Goal: Task Accomplishment & Management: Use online tool/utility

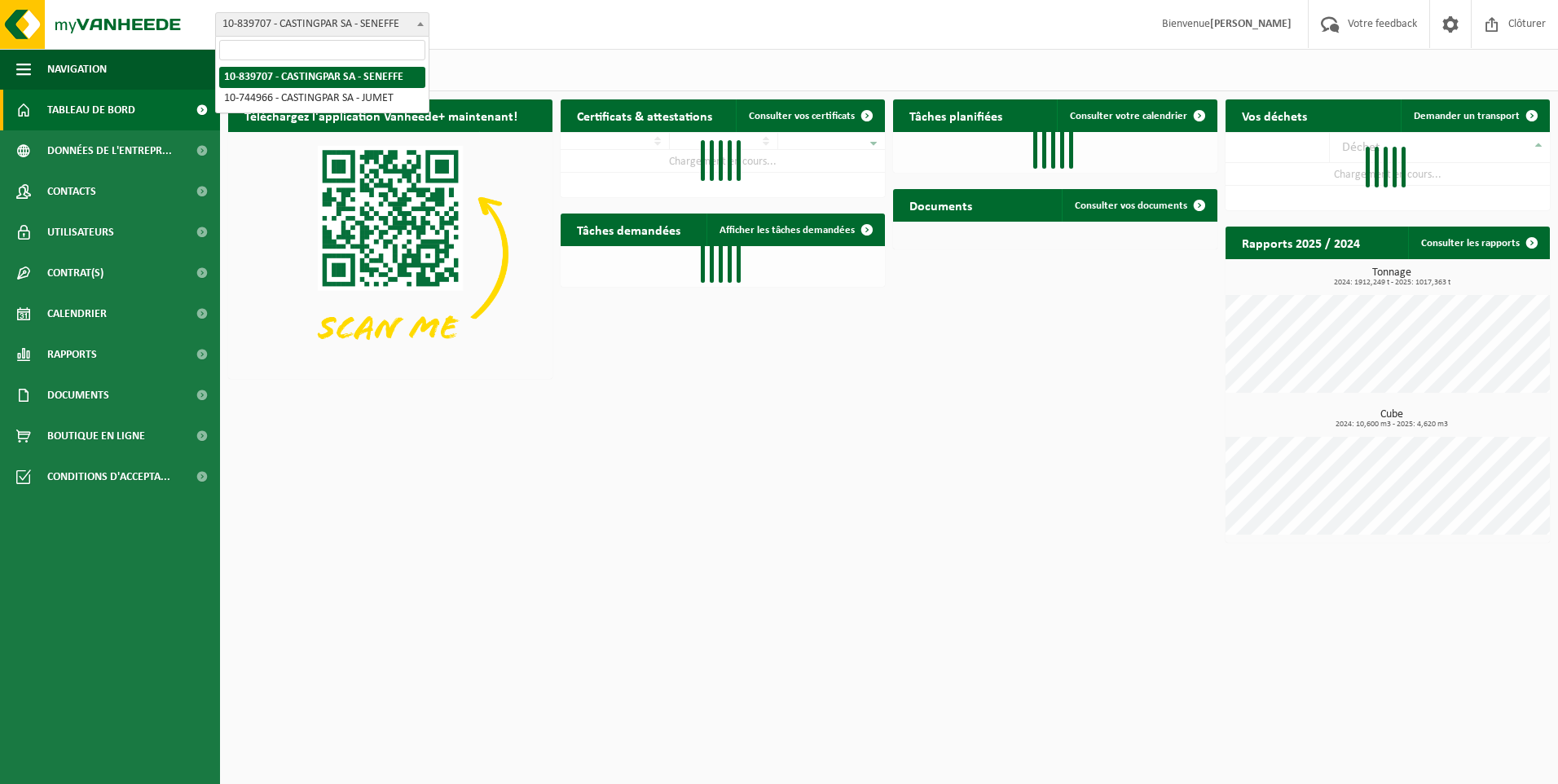
click at [382, 23] on span "10-839707 - CASTINGPAR SA - SENEFFE" at bounding box center [323, 24] width 213 height 23
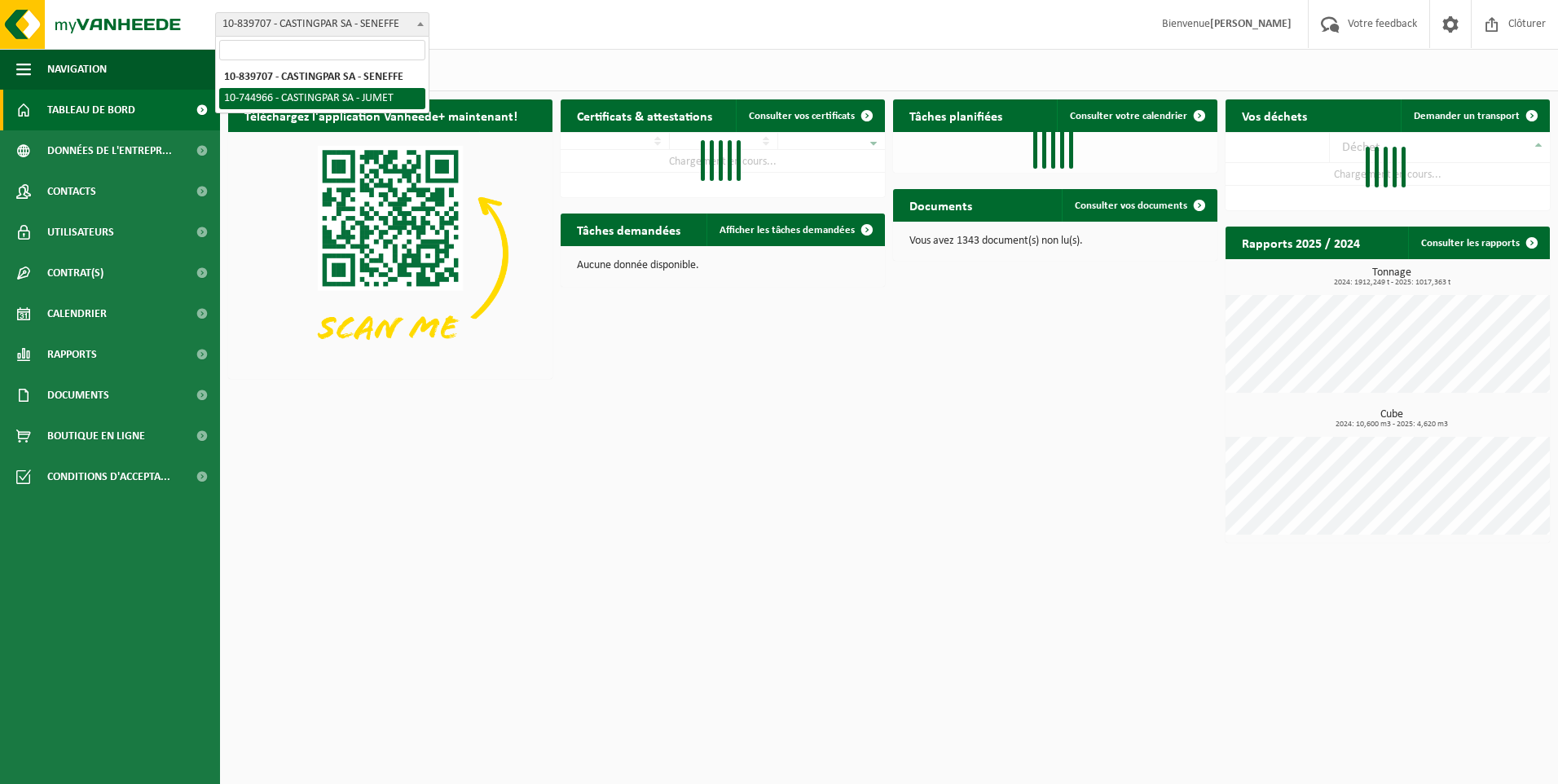
select select "6262"
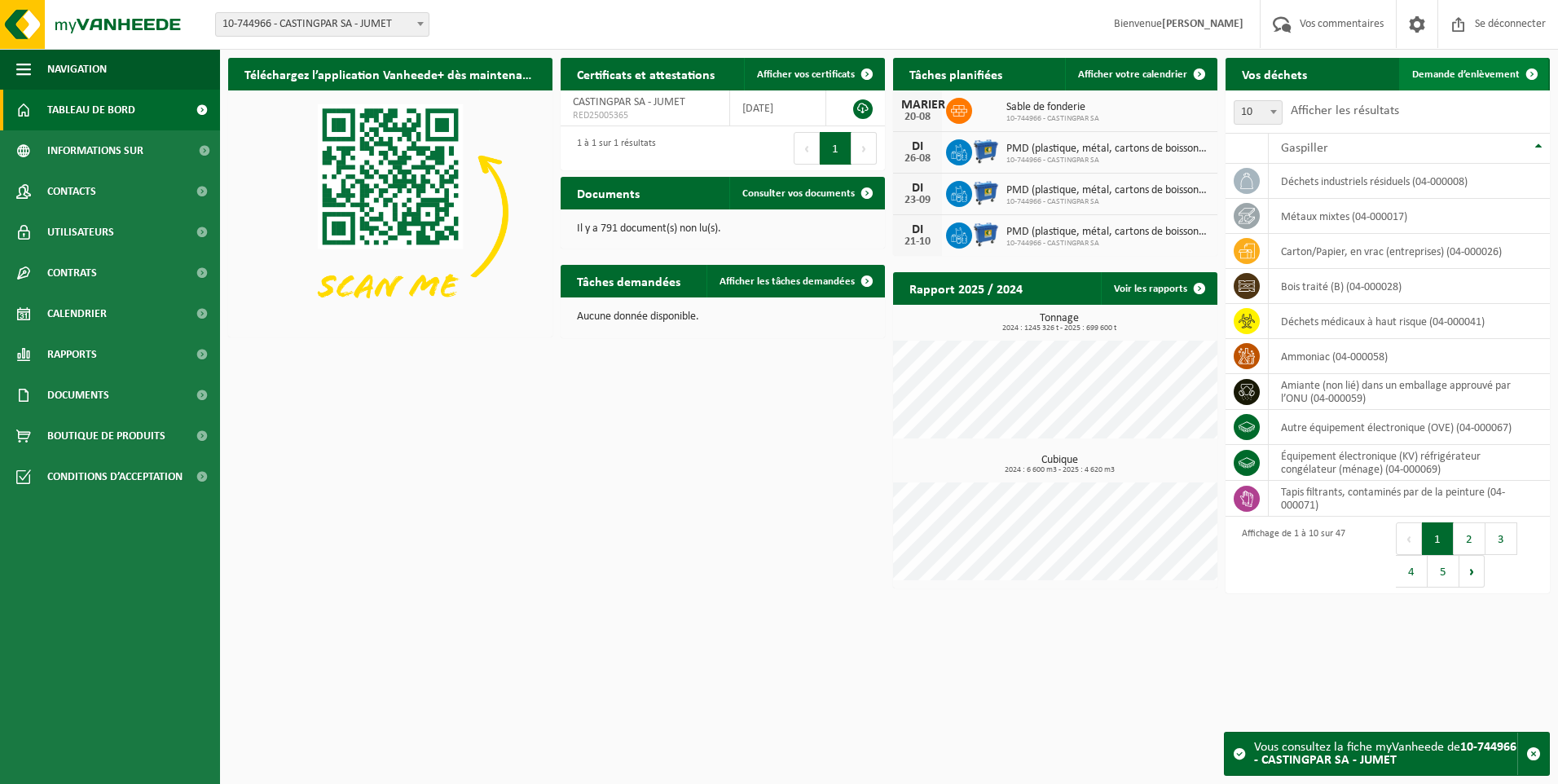
click at [1426, 70] on span "Demande d’enlèvement" at bounding box center [1465, 75] width 107 height 11
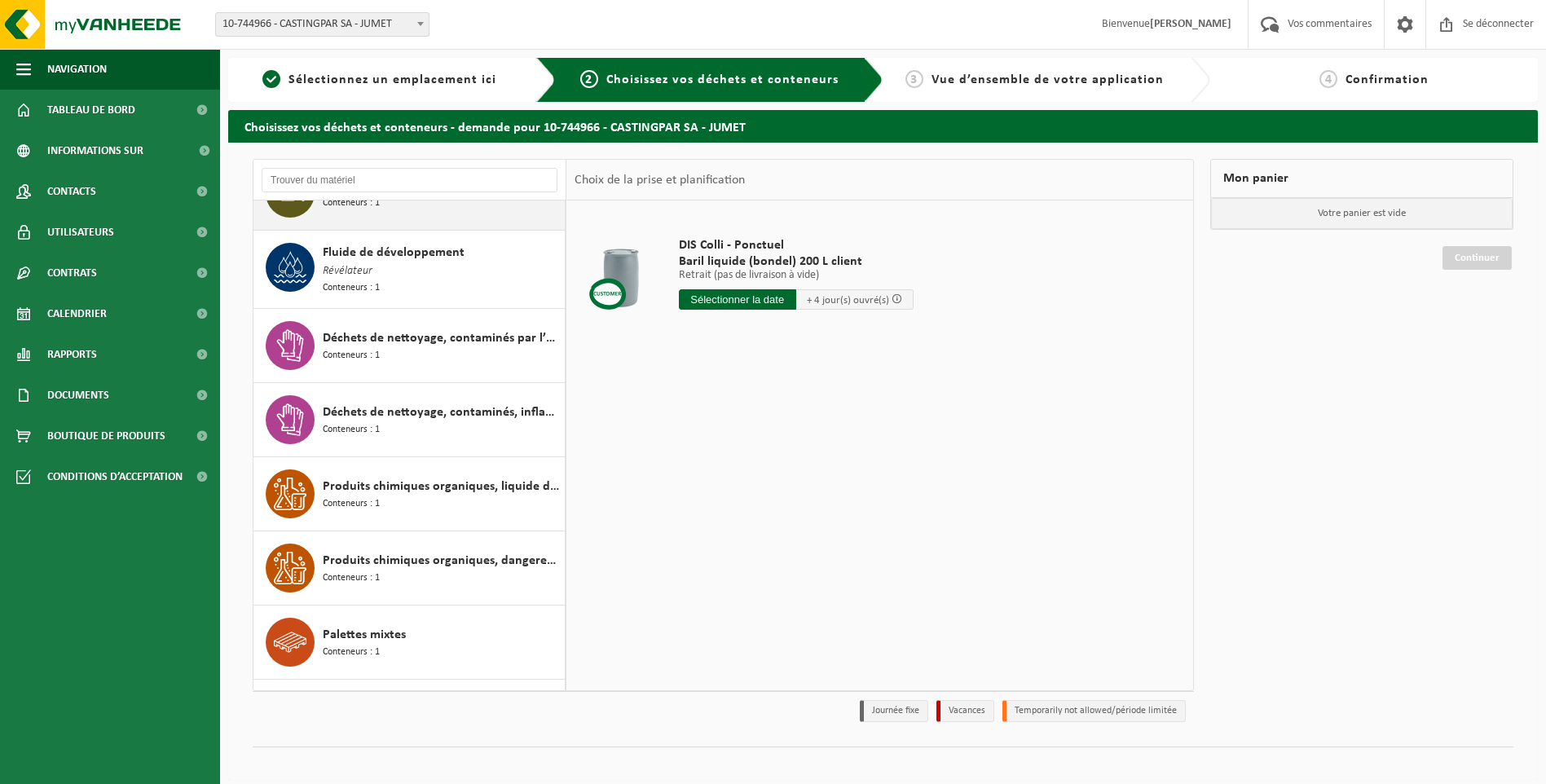
scroll to position [1955, 0]
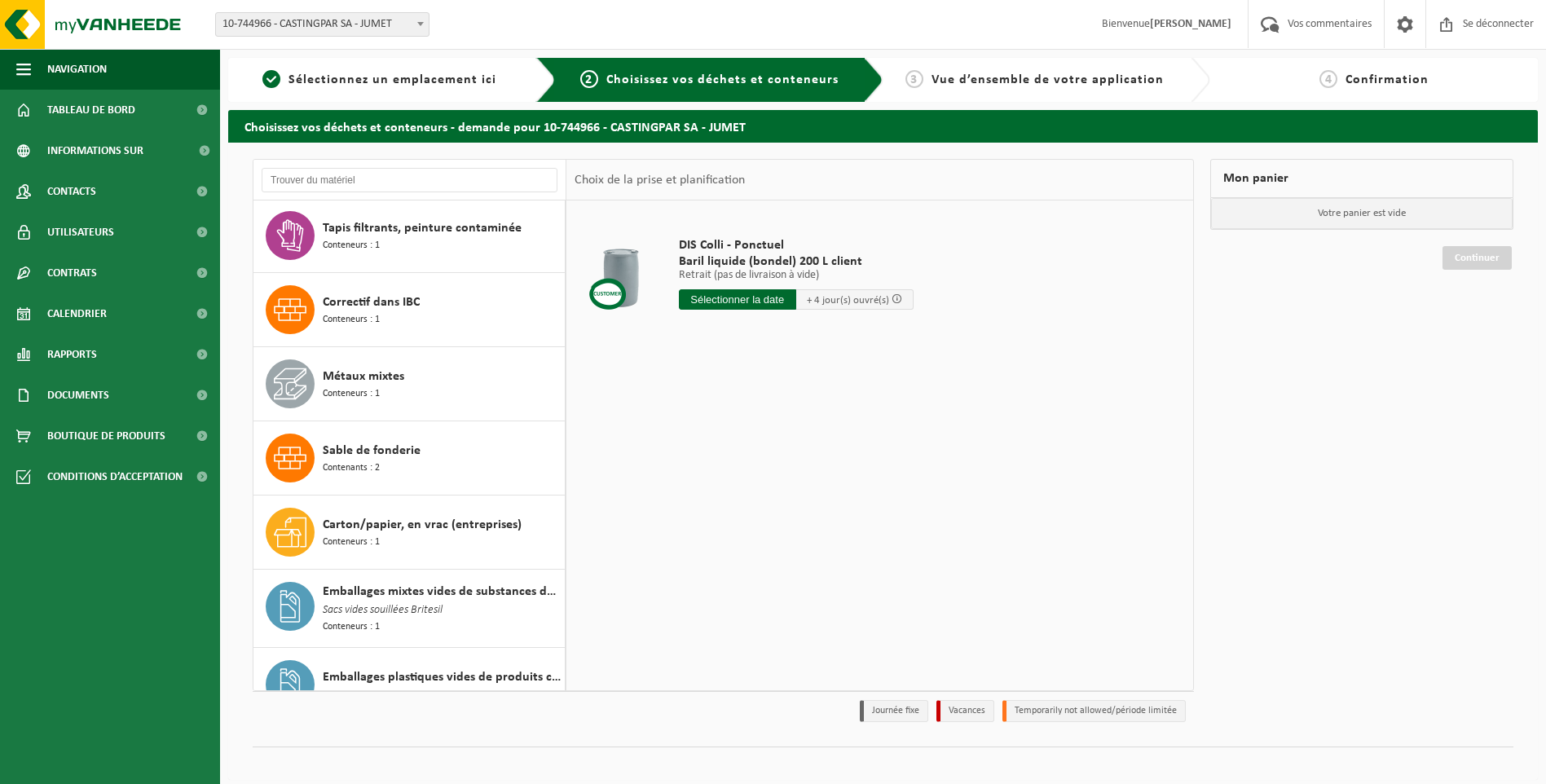
drag, startPoint x: 352, startPoint y: 452, endPoint x: 640, endPoint y: 528, distance: 297.9
click at [352, 452] on span "Sable de fonderie" at bounding box center [371, 450] width 98 height 19
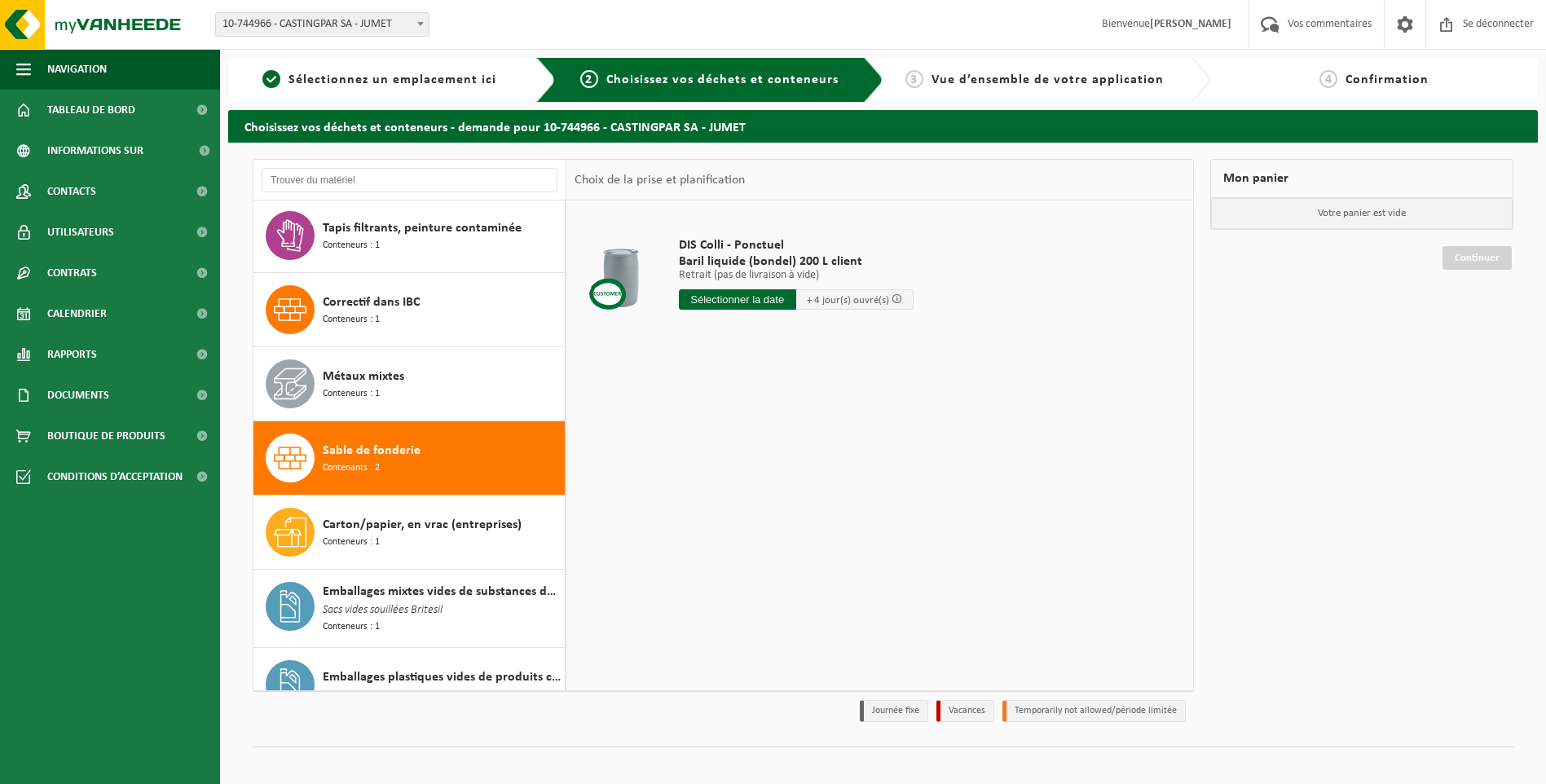
scroll to position [1114, 0]
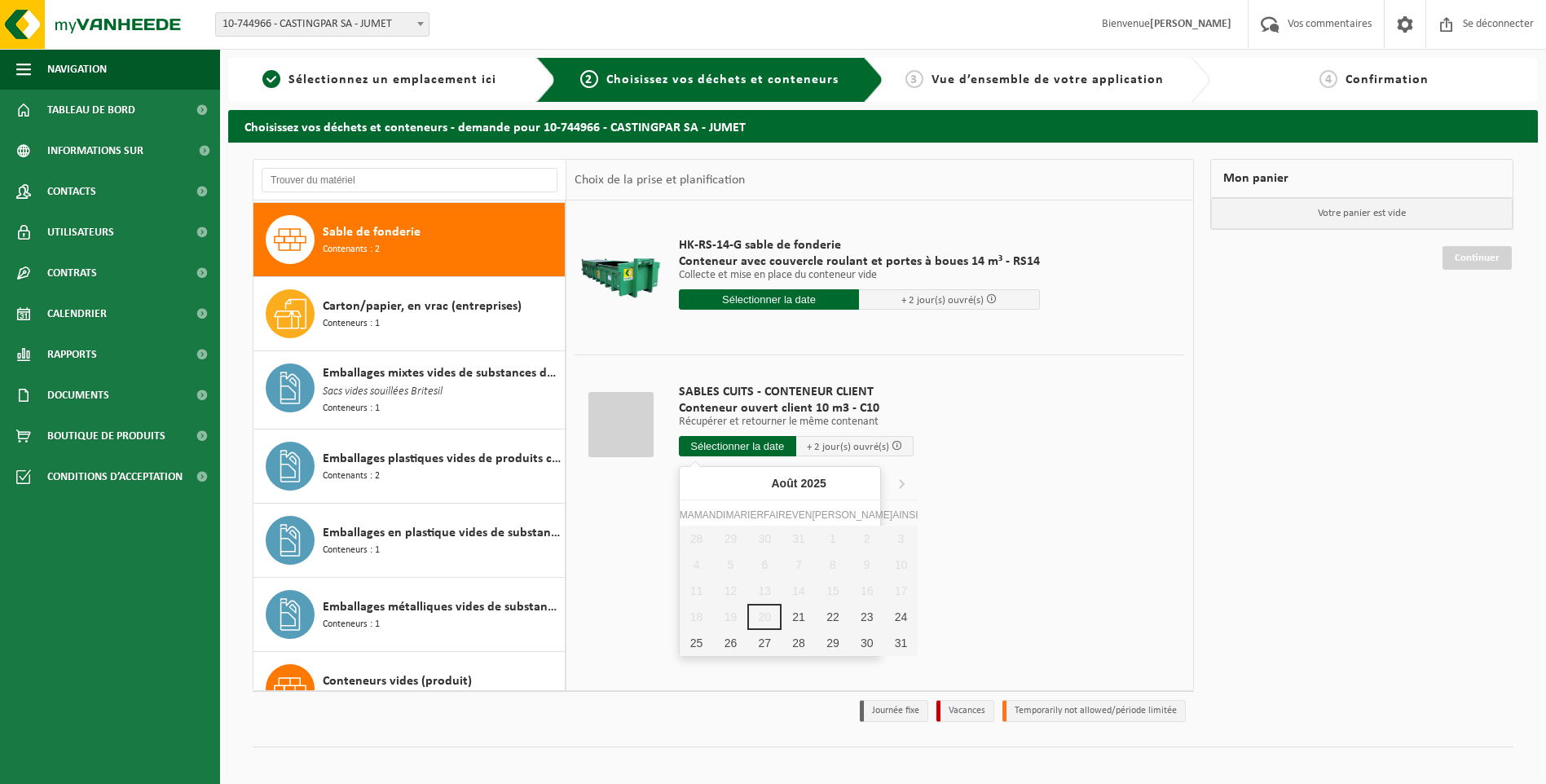
click at [699, 438] on input "text" at bounding box center [738, 446] width 117 height 20
click at [784, 618] on div "21" at bounding box center [798, 616] width 34 height 26
type input "Van 2025-08-21"
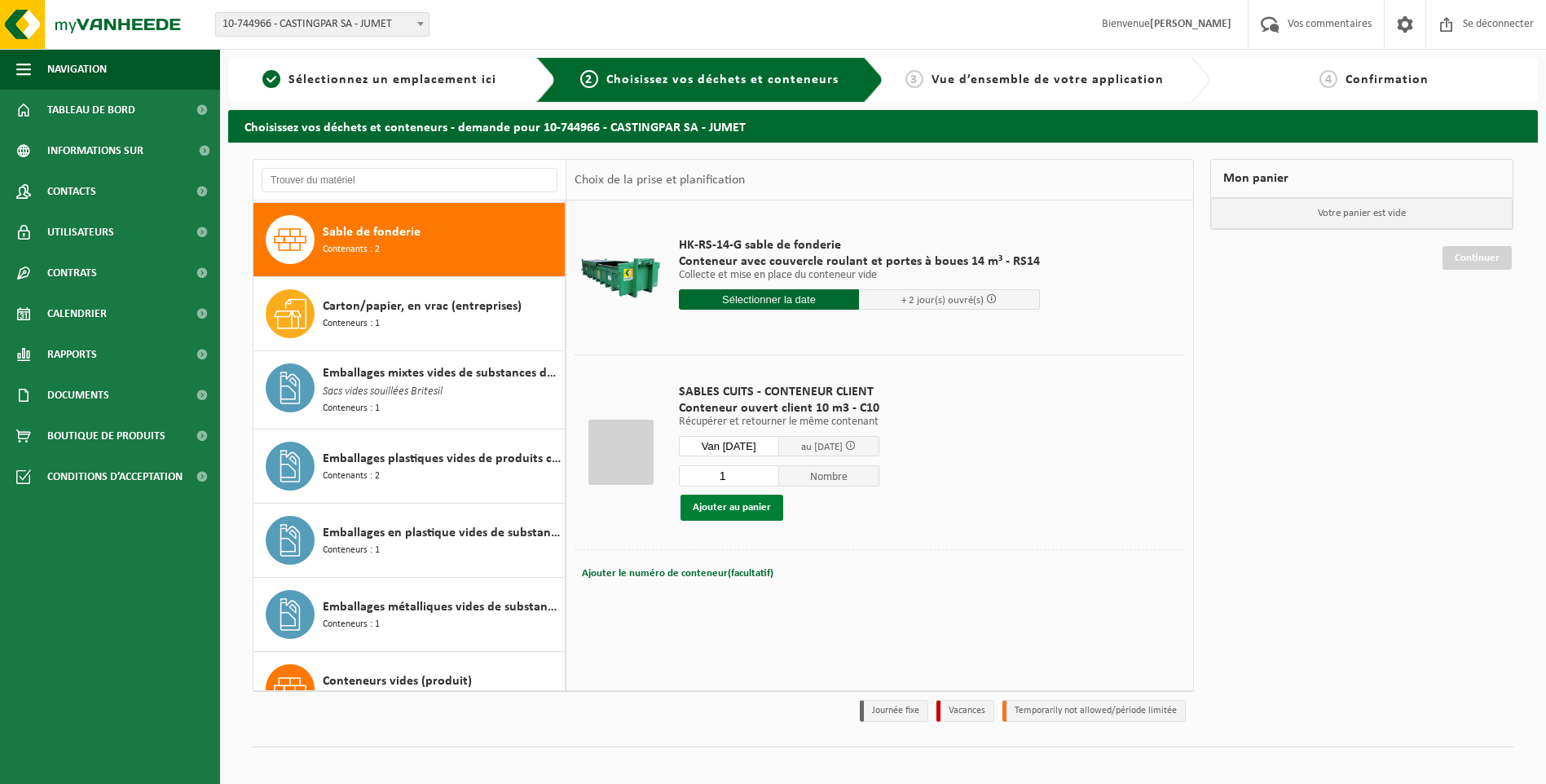
click at [740, 498] on button "Ajouter au panier" at bounding box center [732, 507] width 103 height 26
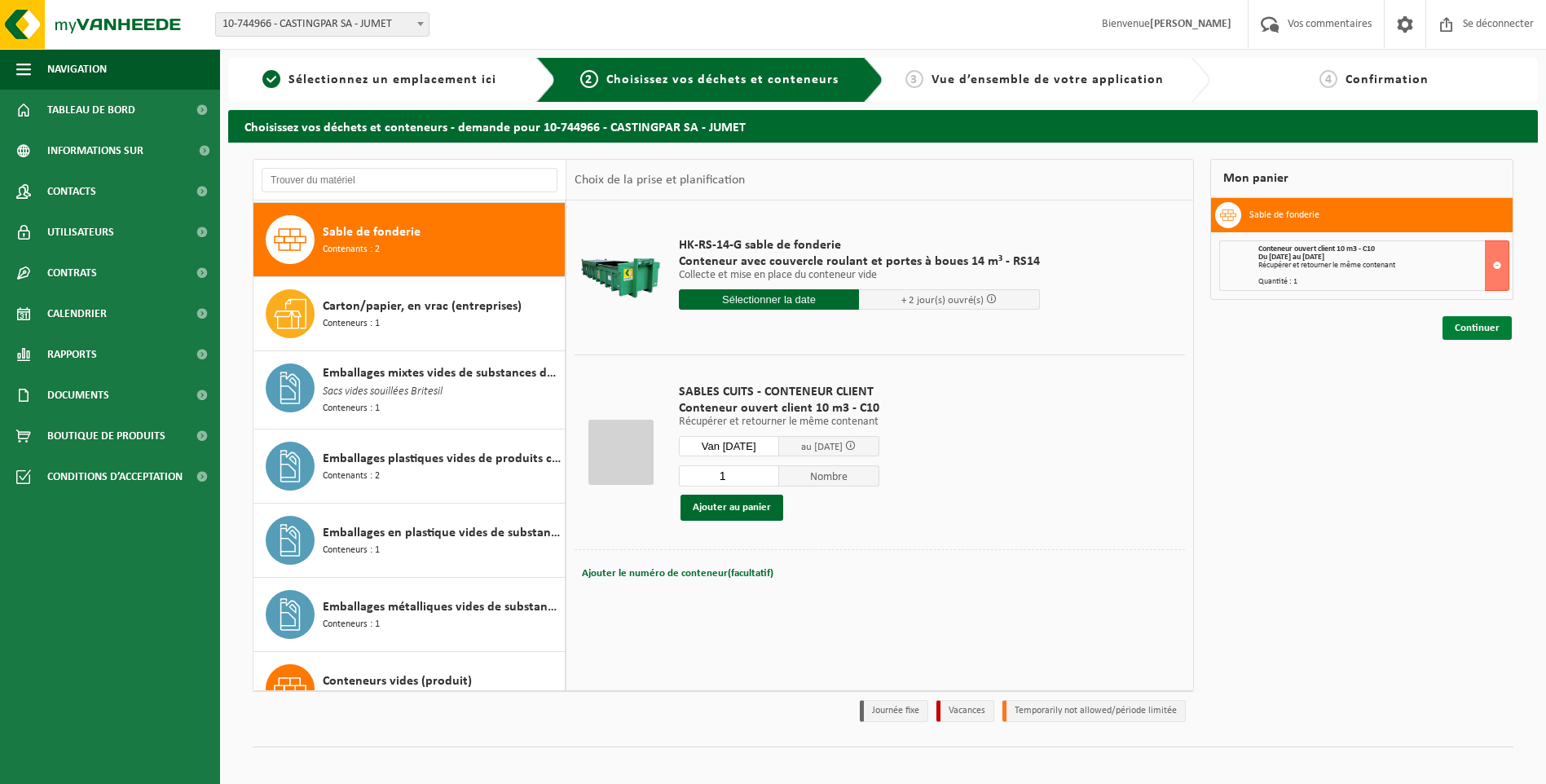
click at [1470, 325] on link "Continuer" at bounding box center [1477, 328] width 70 height 24
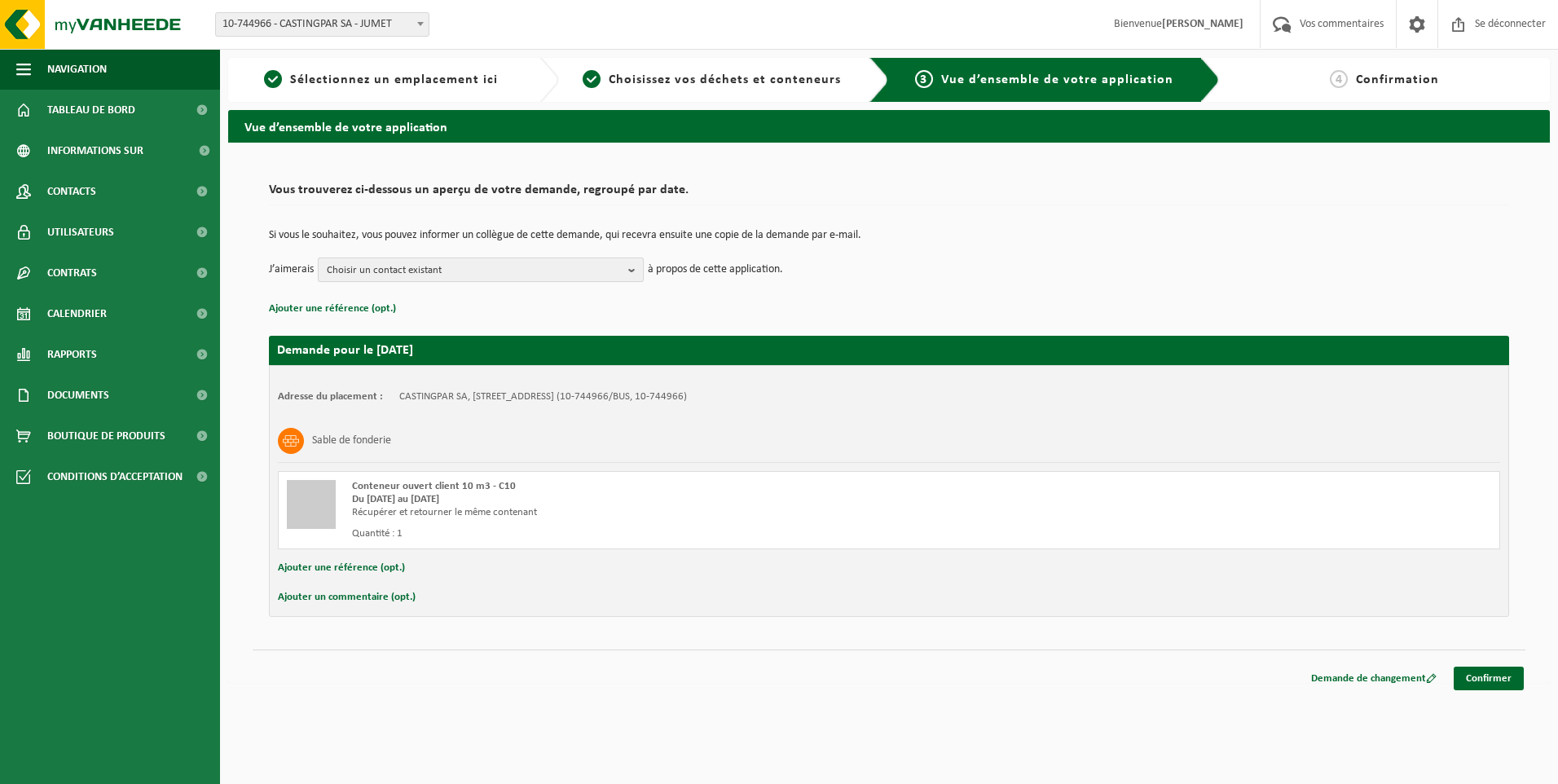
click at [431, 266] on span "Choisir un contact existant" at bounding box center [475, 270] width 295 height 25
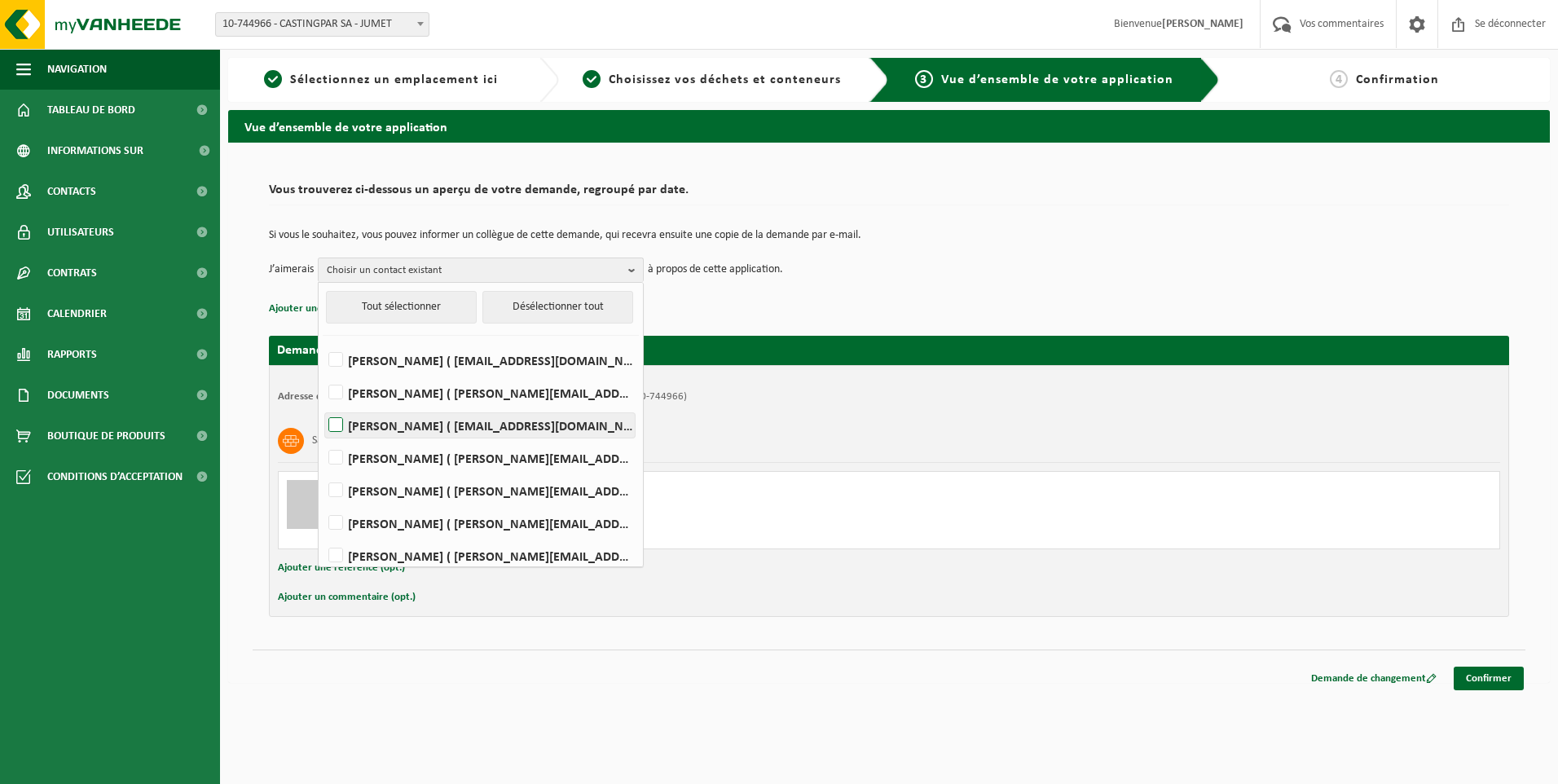
click at [376, 416] on label "HELENE CANDRIES ( invoicing@castingpar.com )" at bounding box center [480, 425] width 310 height 25
click at [323, 405] on input "HELENE CANDRIES ( invoicing@castingpar.com )" at bounding box center [322, 404] width 1 height 1
checkbox input "true"
click at [385, 483] on label "PHILIPPE FRIS ( philippe.fris@castingpar.com )" at bounding box center [480, 490] width 310 height 25
click at [323, 470] on input "PHILIPPE FRIS ( philippe.fris@castingpar.com )" at bounding box center [322, 469] width 1 height 1
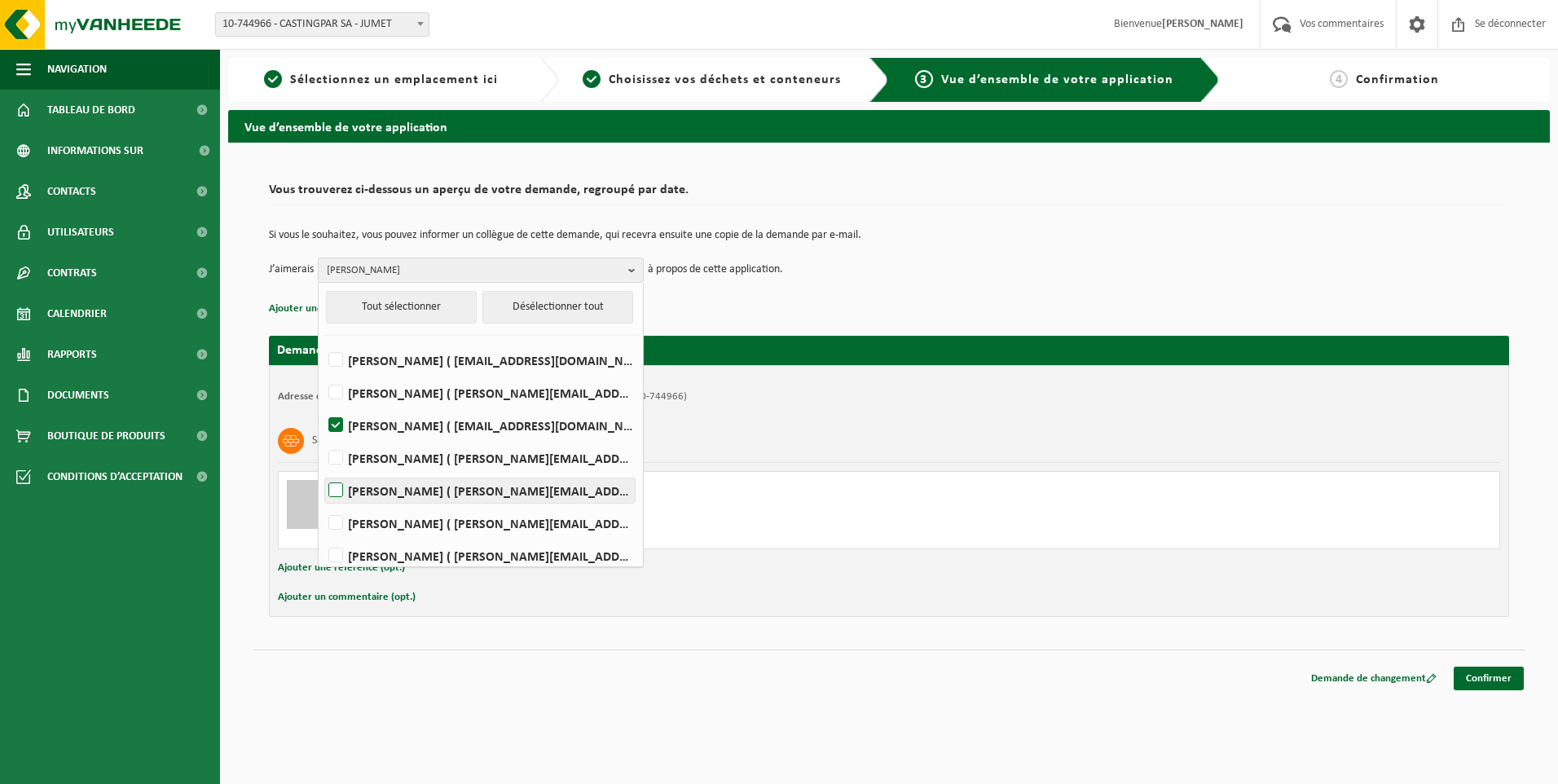
checkbox input "true"
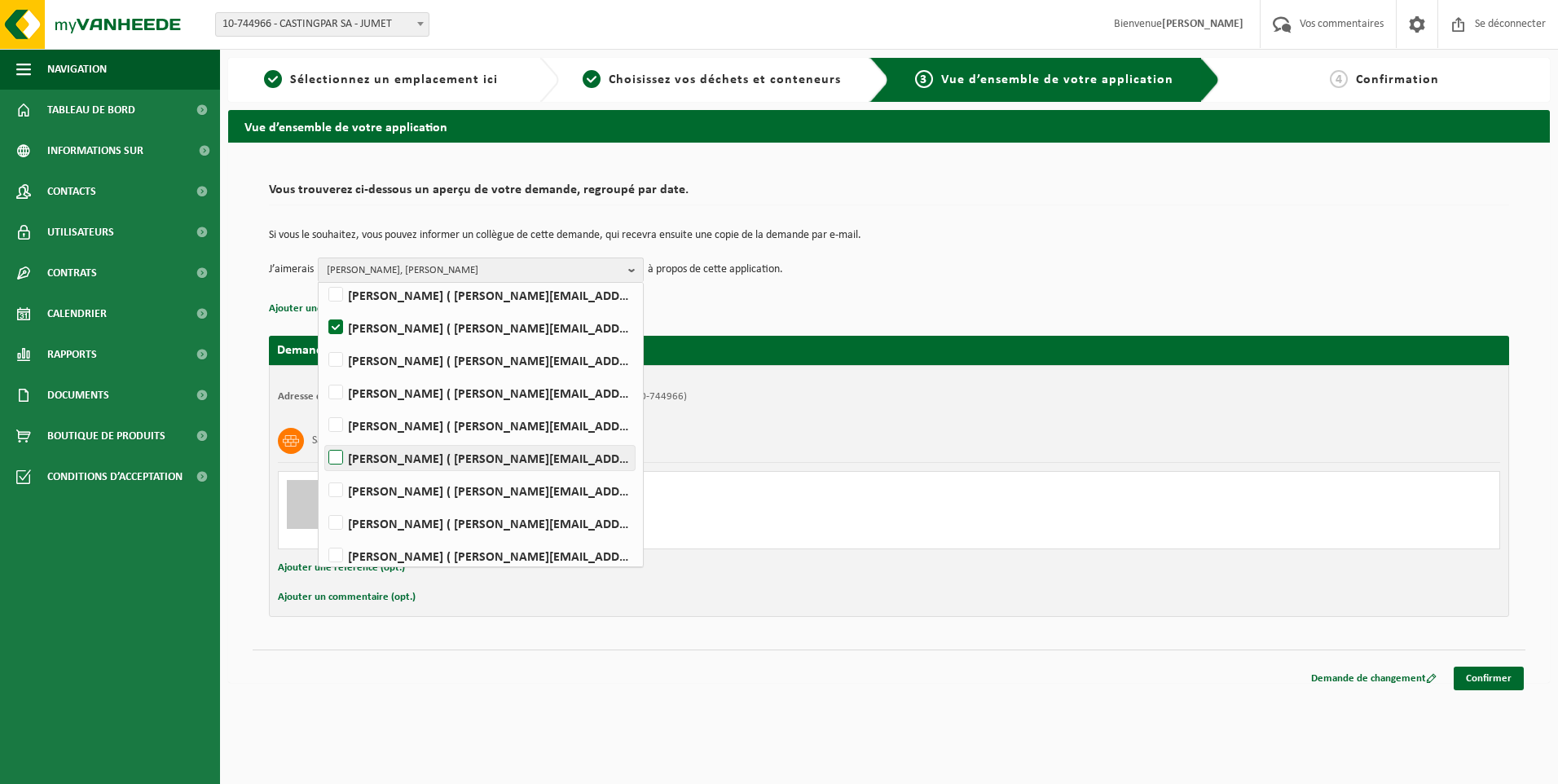
scroll to position [204, 0]
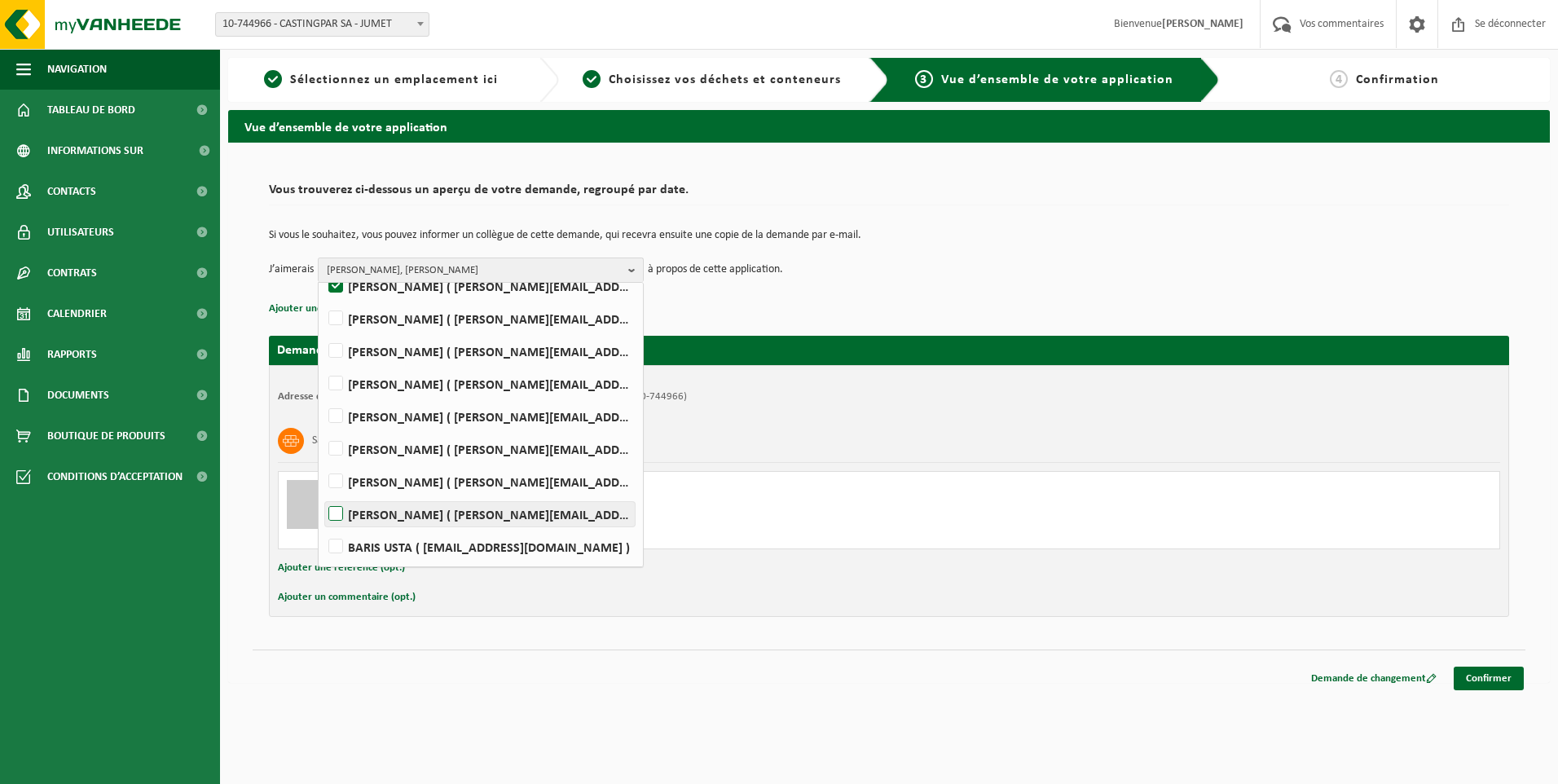
click at [332, 517] on label "Rudy Nigro ( rudy.nigro@castingpar.com )" at bounding box center [480, 514] width 310 height 25
click at [323, 494] on input "Rudy Nigro ( rudy.nigro@castingpar.com )" at bounding box center [322, 493] width 1 height 1
checkbox input "true"
click at [467, 260] on span "HELENE CANDRIES, PHILIPPE FRIS, Rudy Nigro" at bounding box center [475, 270] width 295 height 25
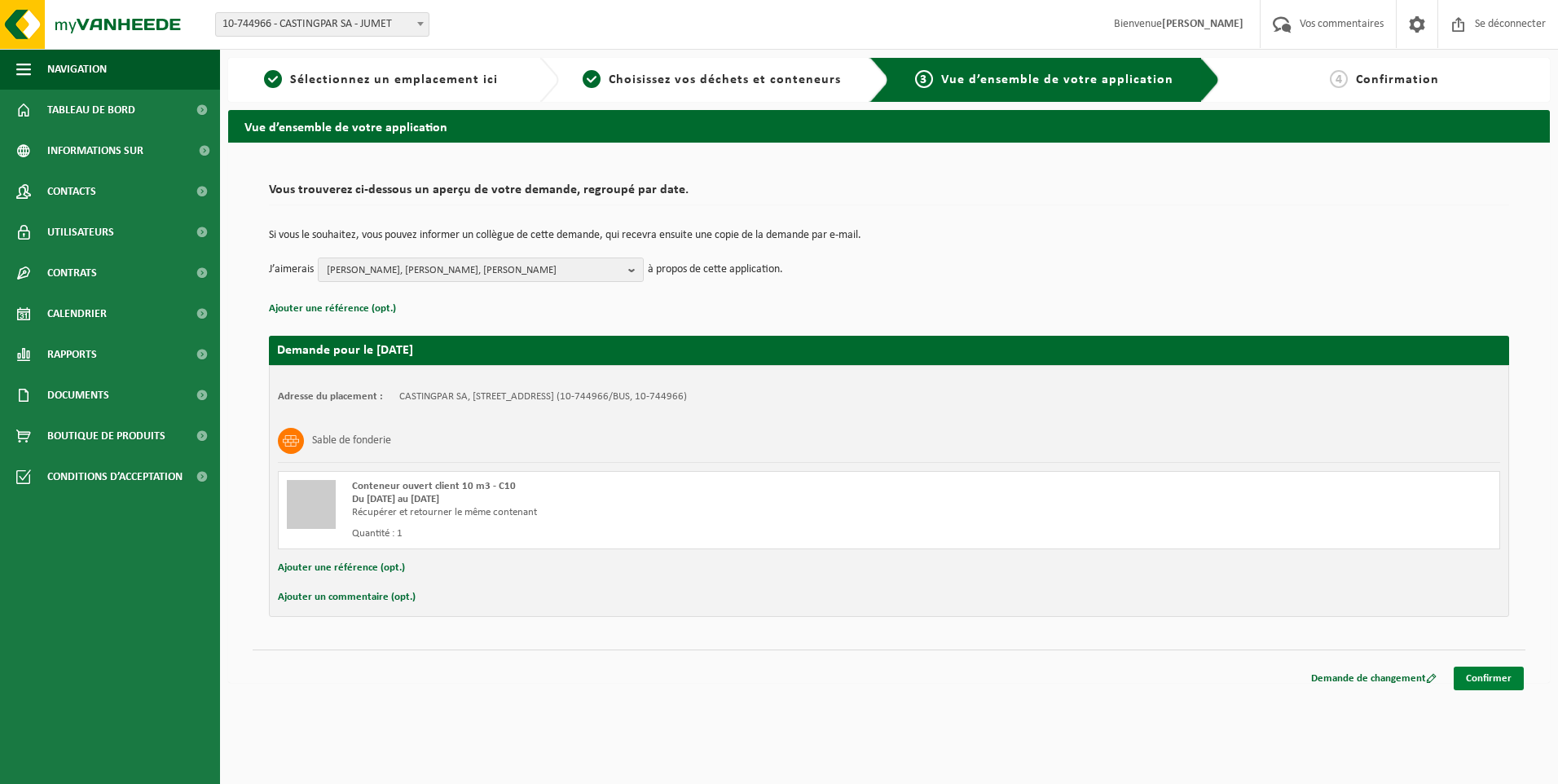
click at [1481, 675] on link "Confirmer" at bounding box center [1489, 679] width 70 height 24
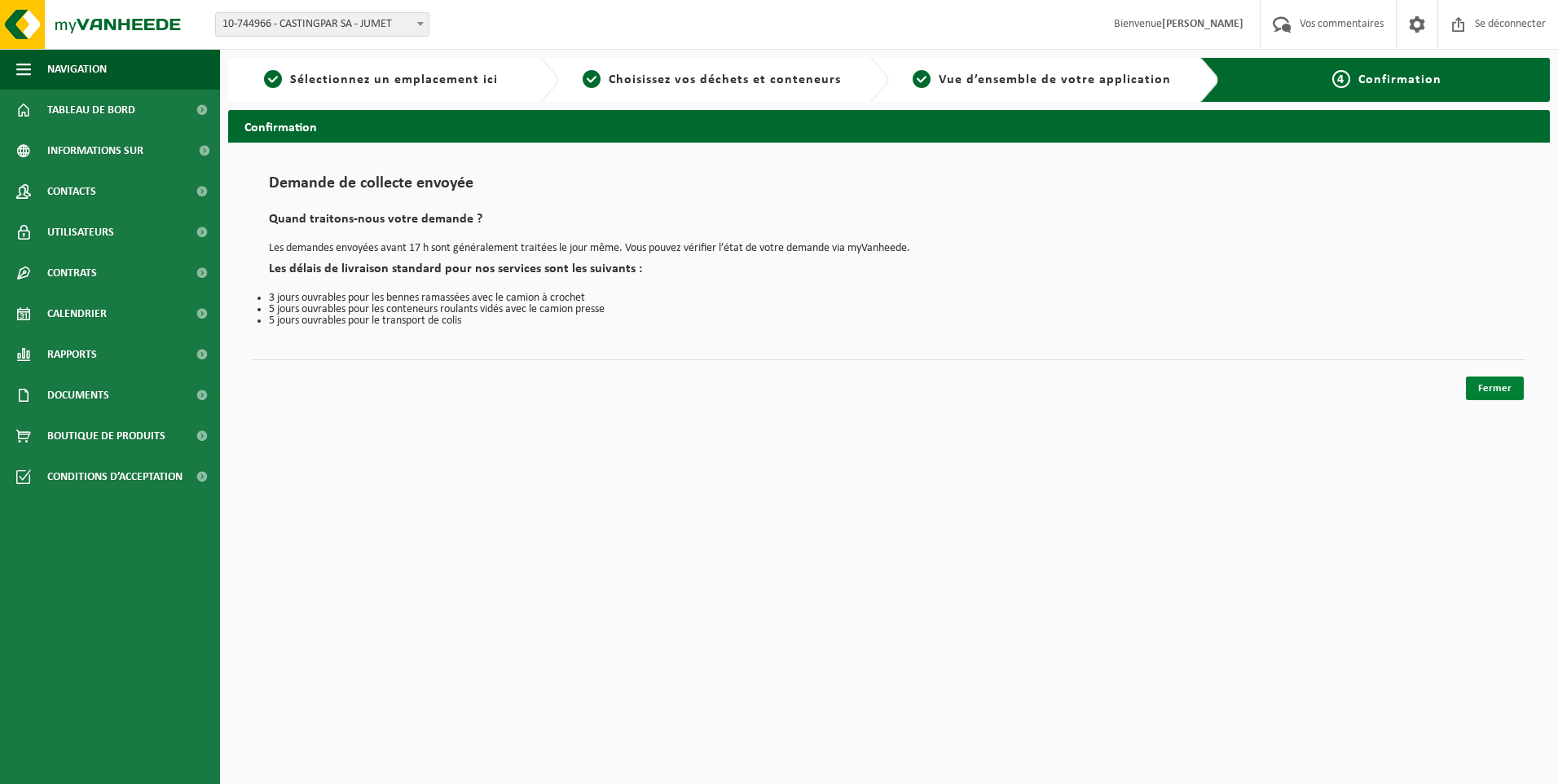
click at [1505, 383] on link "Fermer" at bounding box center [1495, 388] width 58 height 24
